Goal: Complete application form: Complete application form

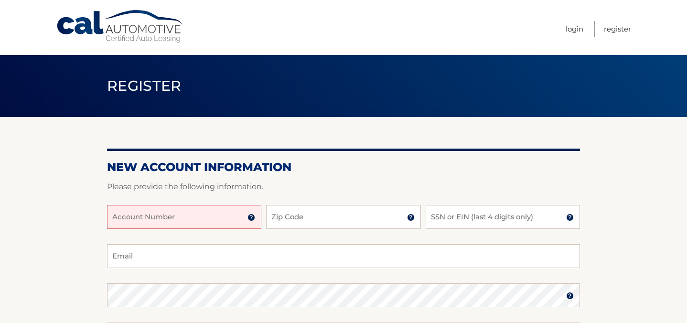
click at [114, 214] on input "Account Number" at bounding box center [184, 217] width 154 height 24
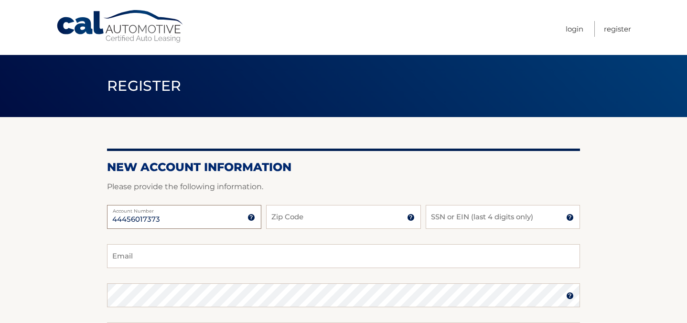
type input "44456017373"
click at [272, 215] on input "Zip Code" at bounding box center [343, 217] width 154 height 24
type input "07208"
click at [431, 215] on input "SSN or EIN (last 4 digits only)" at bounding box center [503, 217] width 154 height 24
type input "7845"
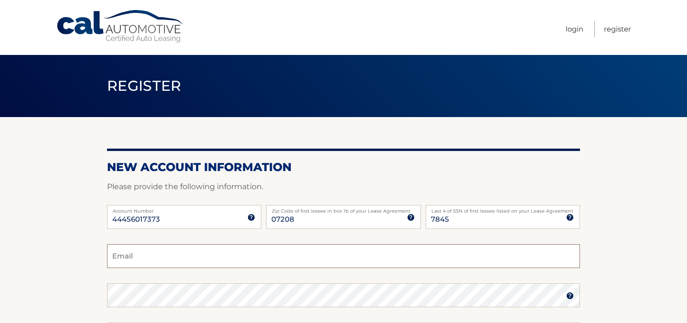
click at [112, 255] on input "Email" at bounding box center [343, 256] width 473 height 24
type input "egebiggins@optonline.net"
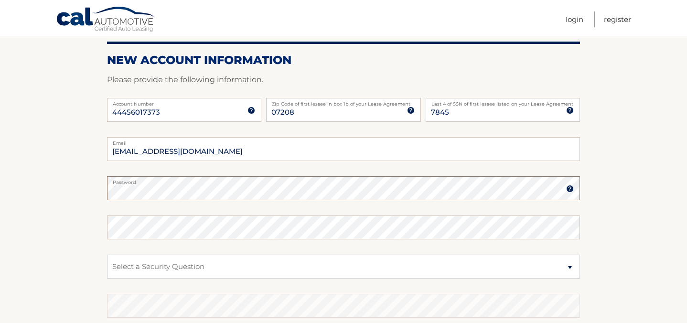
scroll to position [108, 0]
click at [113, 264] on select "Select a Security Question What was the name of your elementary school? What is…" at bounding box center [343, 266] width 473 height 24
select select "2"
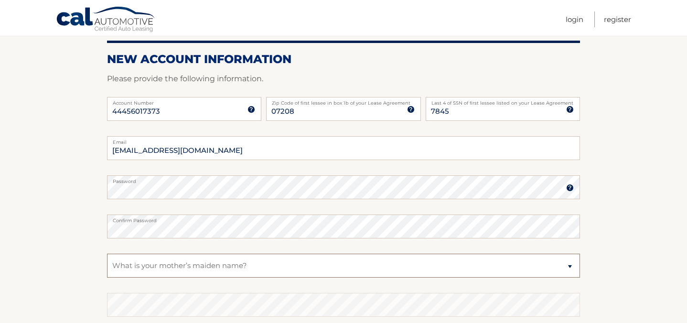
click at [107, 254] on select "Select a Security Question What was the name of your elementary school? What is…" at bounding box center [343, 266] width 473 height 24
click at [115, 265] on select "Select a Security Question What was the name of your elementary school? What is…" at bounding box center [343, 266] width 473 height 24
click at [107, 254] on select "Select a Security Question What was the name of your elementary school? What is…" at bounding box center [343, 266] width 473 height 24
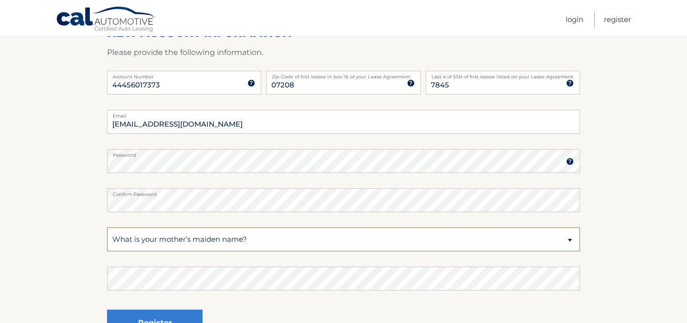
scroll to position [144, 0]
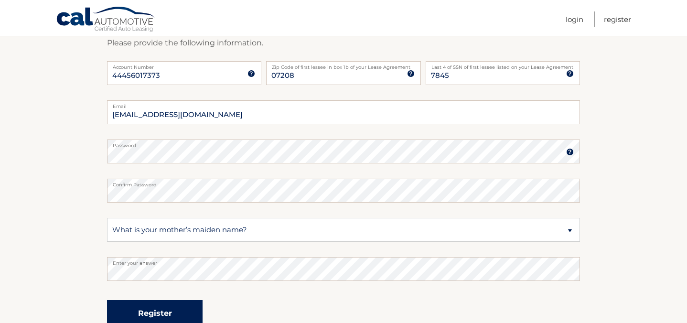
click at [159, 313] on button "Register" at bounding box center [155, 313] width 96 height 26
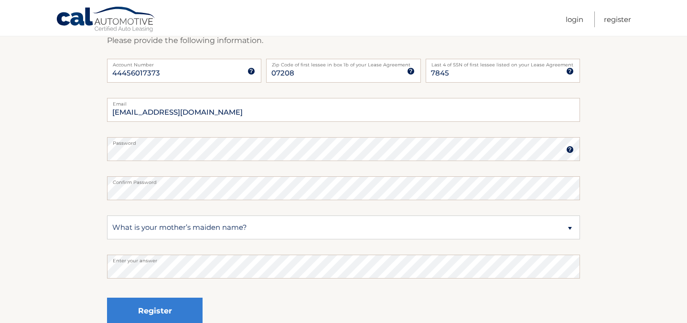
scroll to position [150, 0]
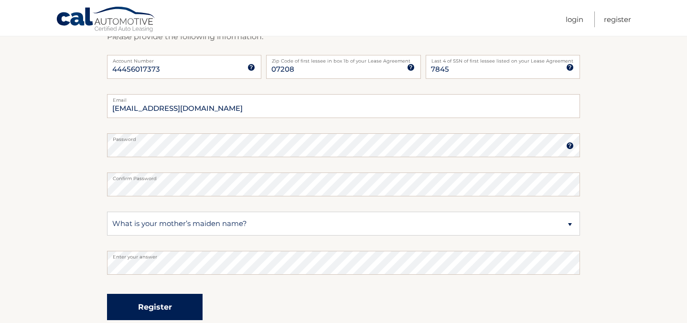
click at [159, 305] on button "Register" at bounding box center [155, 307] width 96 height 26
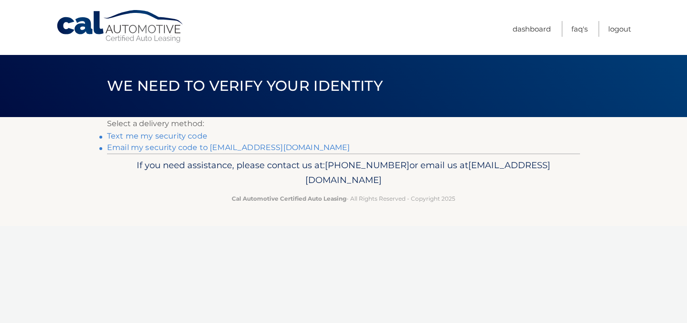
click at [179, 135] on link "Text me my security code" at bounding box center [157, 135] width 100 height 9
click at [160, 136] on link "Text me my security code" at bounding box center [157, 135] width 100 height 9
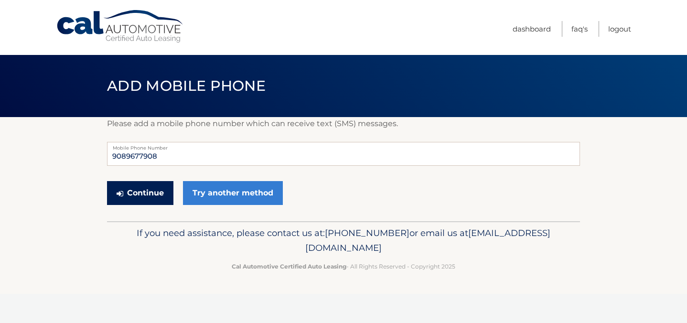
click at [145, 192] on button "Continue" at bounding box center [140, 193] width 66 height 24
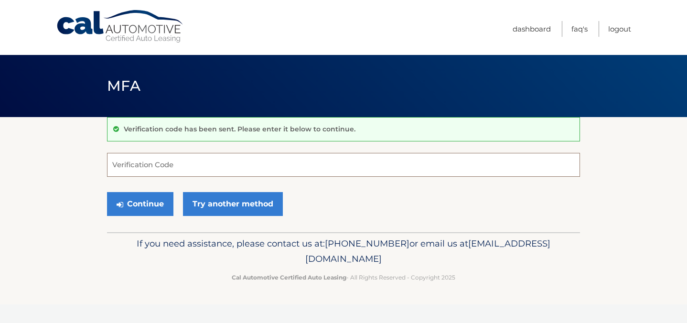
click at [112, 163] on input "Verification Code" at bounding box center [343, 165] width 473 height 24
type input "069524"
click at [137, 202] on button "Continue" at bounding box center [140, 204] width 66 height 24
click at [138, 202] on button "Continue" at bounding box center [140, 204] width 66 height 24
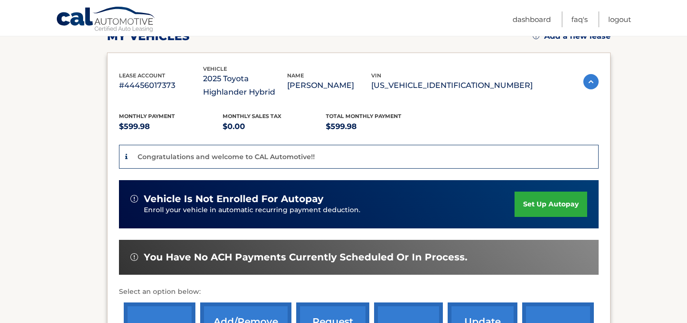
scroll to position [147, 0]
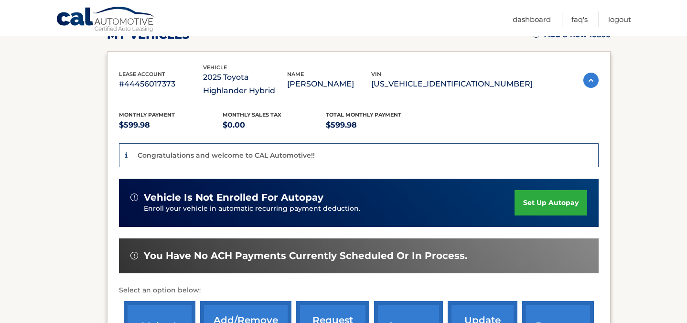
click at [560, 202] on link "set up autopay" at bounding box center [551, 202] width 73 height 25
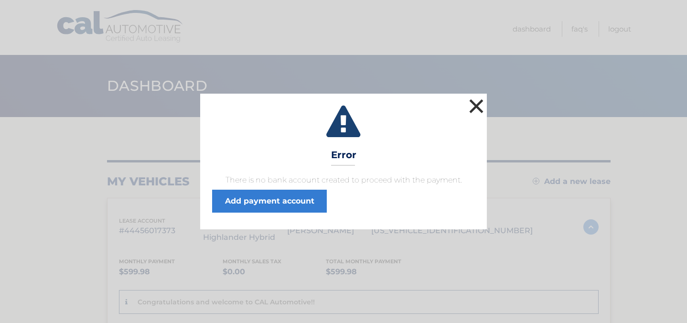
click at [478, 103] on button "×" at bounding box center [476, 106] width 19 height 19
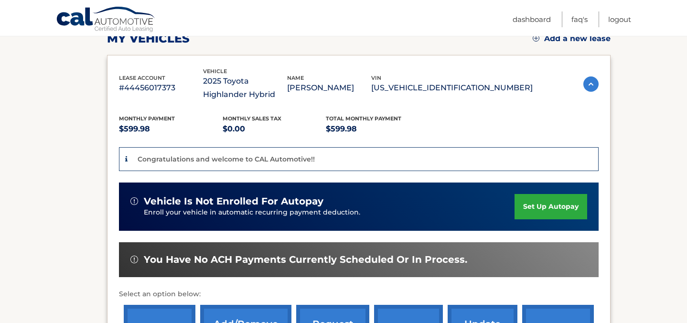
scroll to position [161, 0]
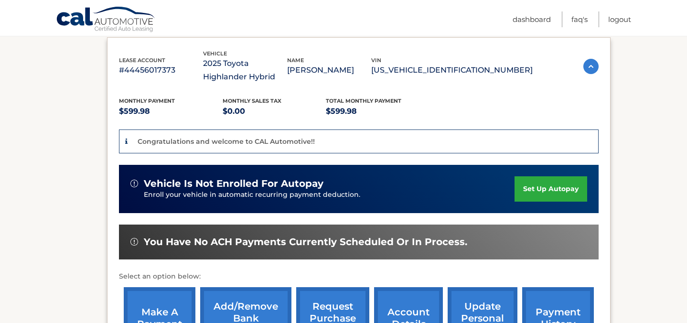
click at [545, 187] on link "set up autopay" at bounding box center [551, 188] width 73 height 25
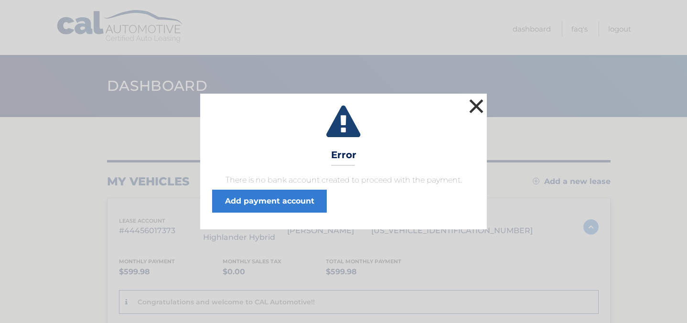
click at [477, 106] on button "×" at bounding box center [476, 106] width 19 height 19
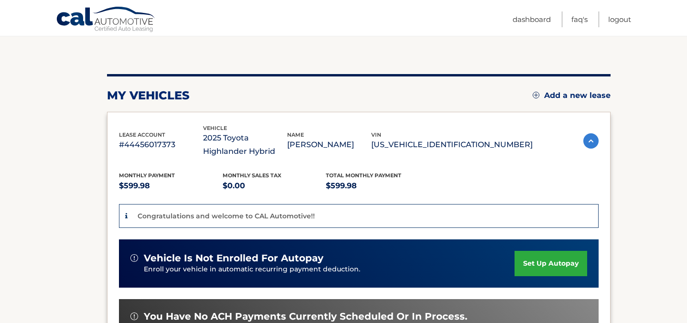
scroll to position [108, 0]
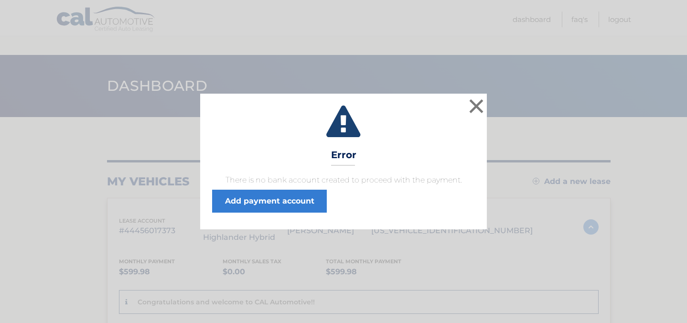
scroll to position [75, 0]
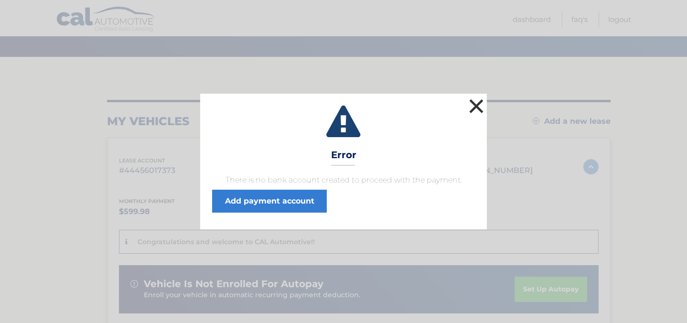
click at [479, 105] on button "×" at bounding box center [476, 106] width 19 height 19
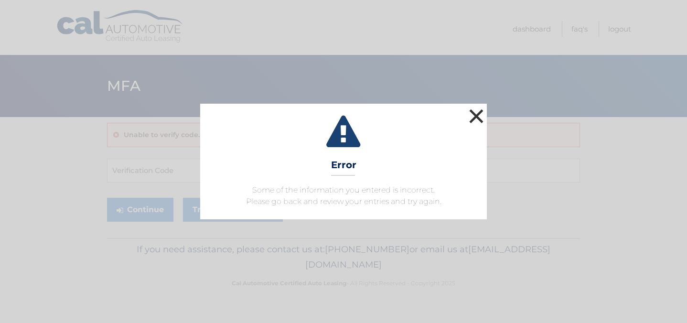
click at [479, 113] on button "×" at bounding box center [476, 116] width 19 height 19
click at [477, 113] on button "×" at bounding box center [476, 116] width 19 height 19
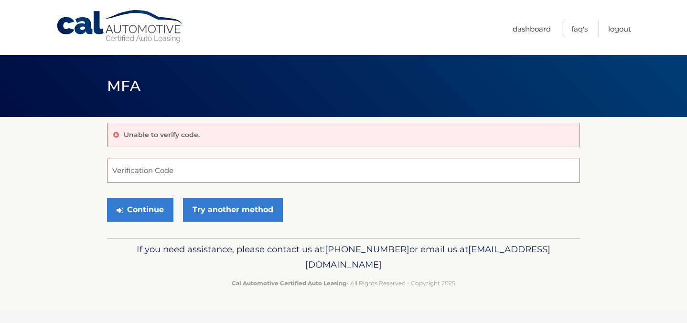
click at [112, 168] on input "Verification Code" at bounding box center [343, 171] width 473 height 24
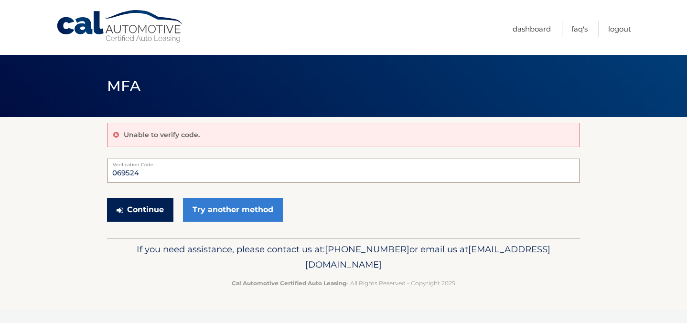
type input "069524"
click at [144, 210] on button "Continue" at bounding box center [140, 210] width 66 height 24
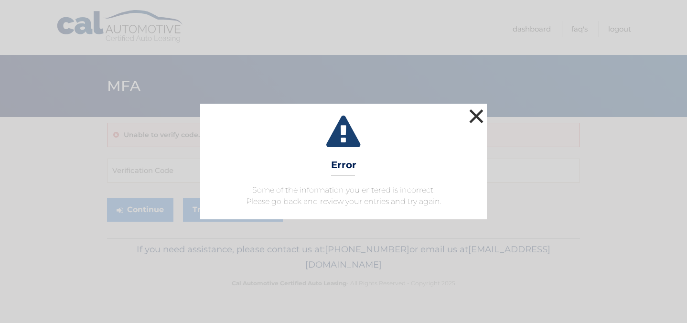
click at [479, 117] on button "×" at bounding box center [476, 116] width 19 height 19
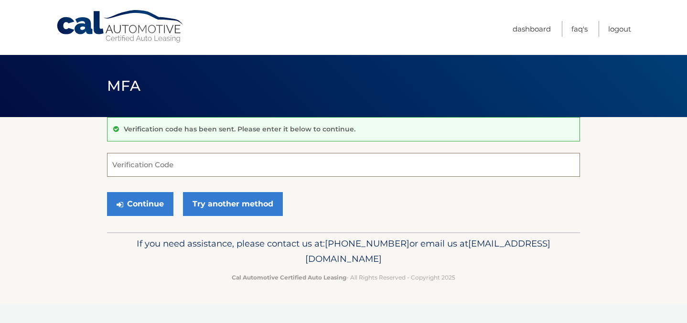
click at [160, 167] on input "Verification Code" at bounding box center [343, 165] width 473 height 24
type input "069524"
click at [144, 204] on button "Continue" at bounding box center [140, 204] width 66 height 24
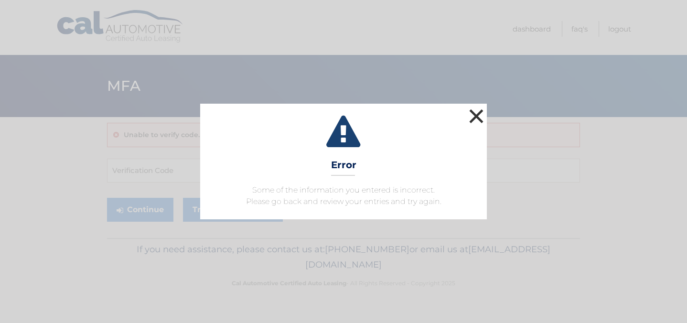
click at [474, 110] on button "×" at bounding box center [476, 116] width 19 height 19
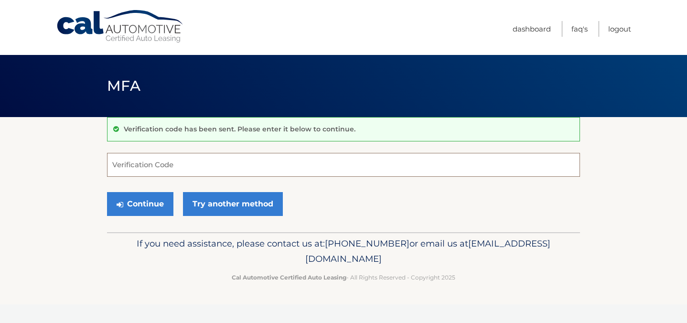
click at [140, 168] on input "Verification Code" at bounding box center [343, 165] width 473 height 24
type input "069524"
click at [140, 203] on button "Continue" at bounding box center [140, 204] width 66 height 24
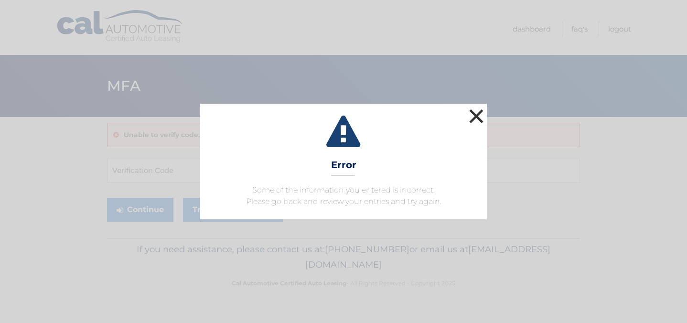
click at [477, 114] on button "×" at bounding box center [476, 116] width 19 height 19
